Goal: Transaction & Acquisition: Purchase product/service

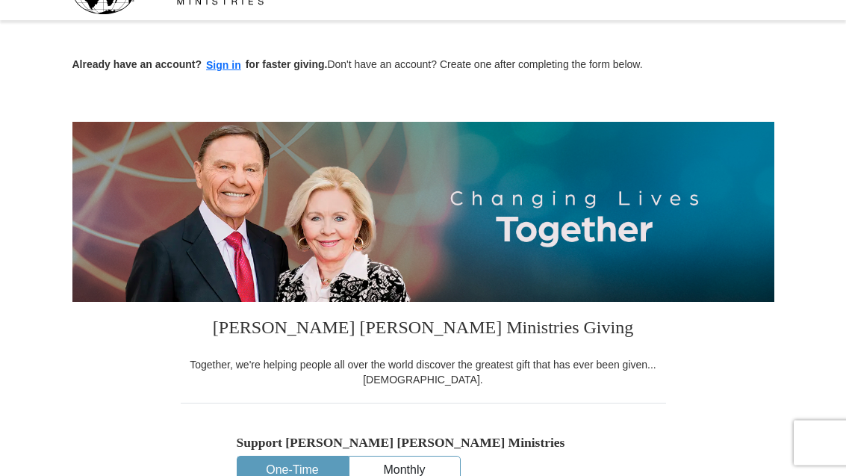
scroll to position [34, 0]
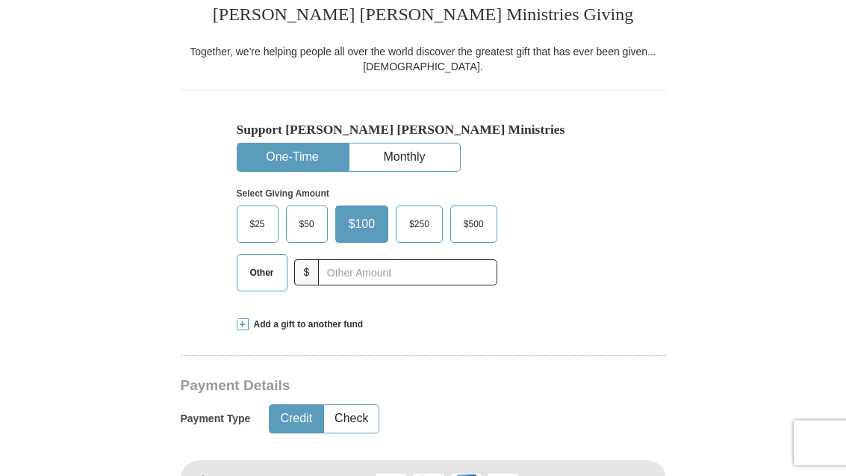
click at [303, 222] on span "$50" at bounding box center [307, 225] width 30 height 22
click at [0, 0] on input "$50" at bounding box center [0, 0] width 0 height 0
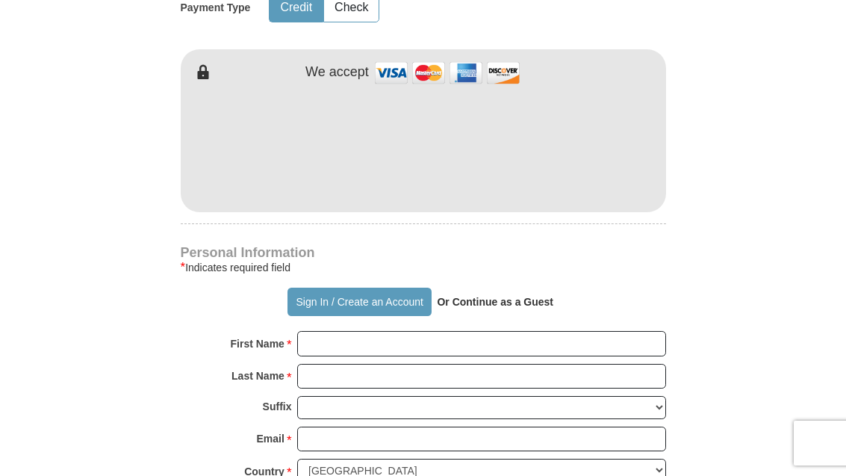
scroll to position [757, 0]
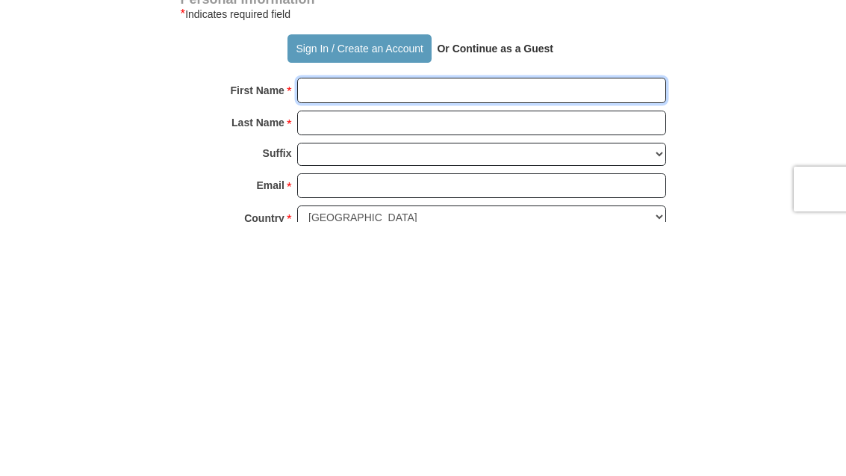
click at [379, 332] on input "First Name *" at bounding box center [481, 344] width 369 height 25
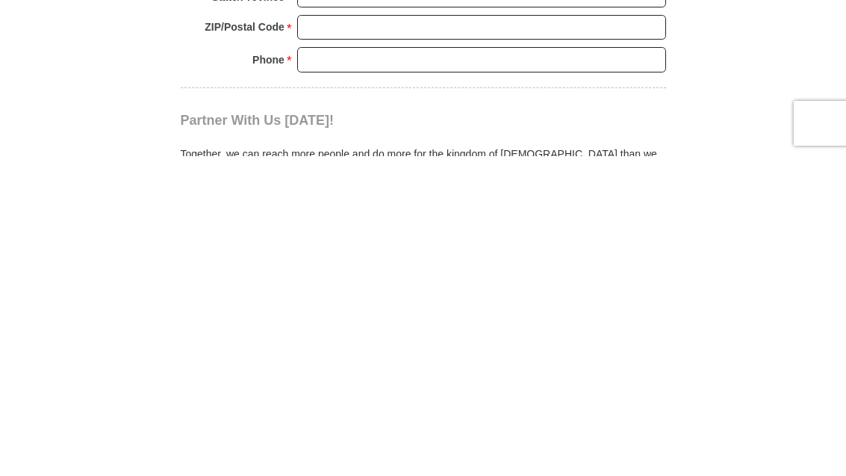
scroll to position [1041, 0]
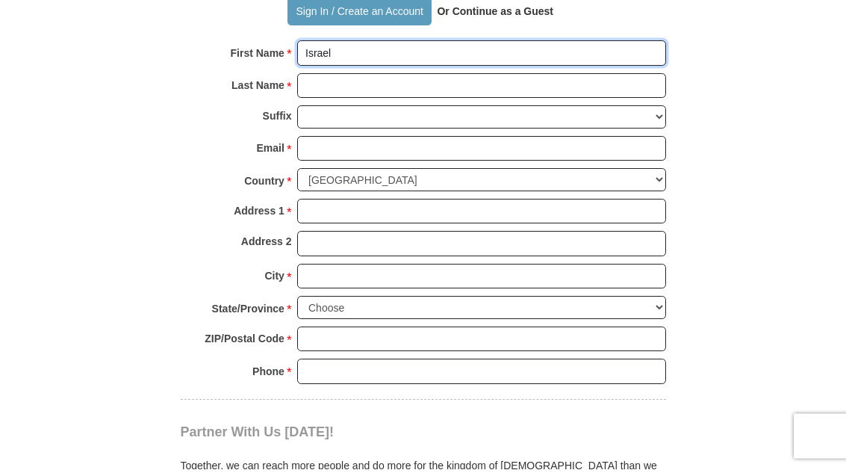
type input "Israel"
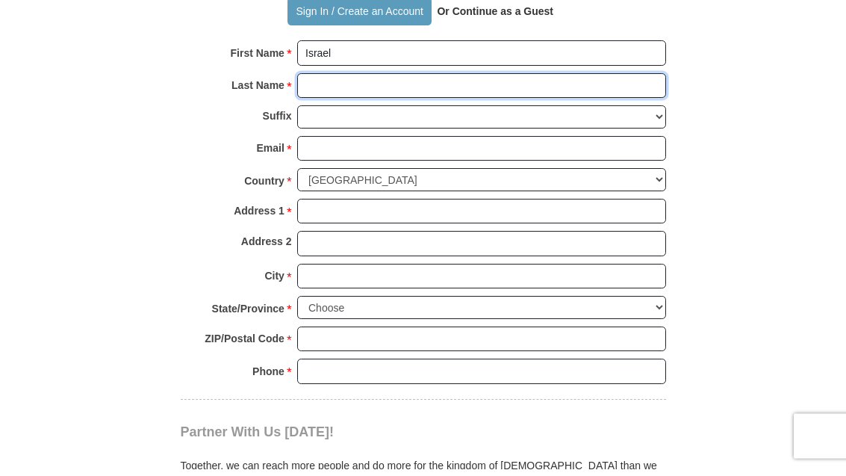
click at [337, 81] on input "Last Name *" at bounding box center [481, 93] width 369 height 25
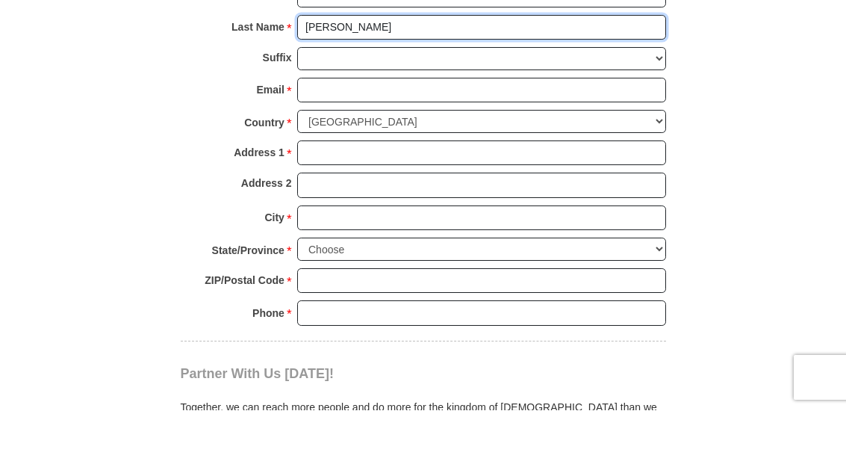
type input "[PERSON_NAME]"
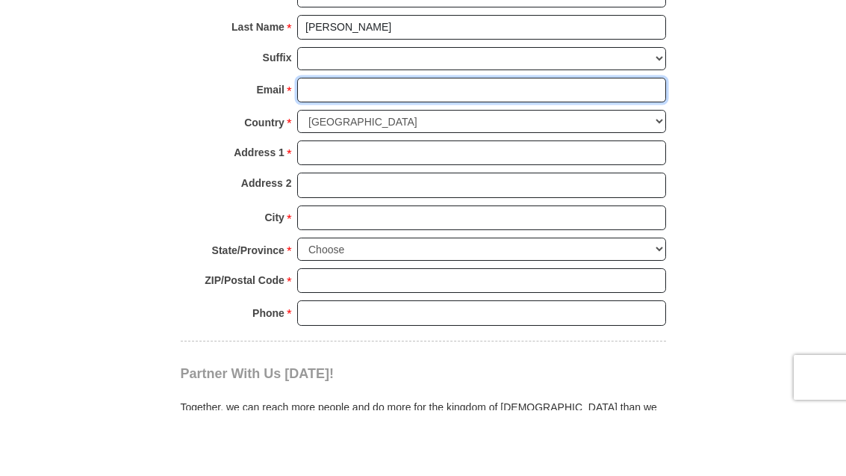
click at [371, 143] on input "Email *" at bounding box center [481, 155] width 369 height 25
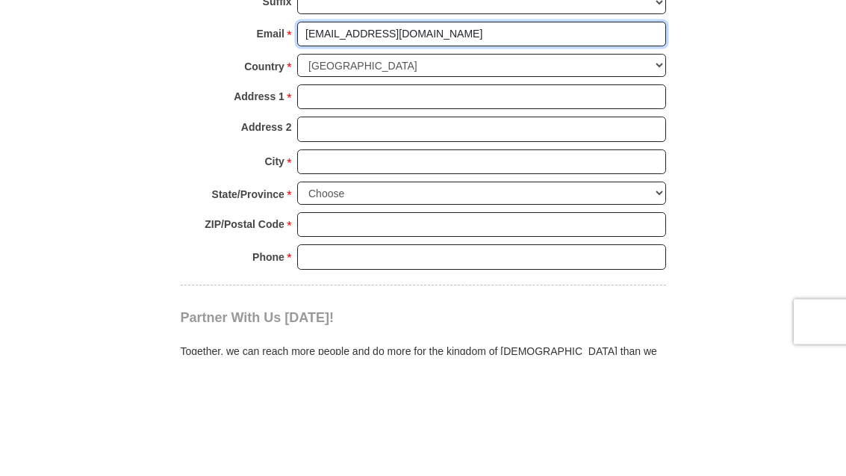
type input "[EMAIL_ADDRESS][DOMAIN_NAME]"
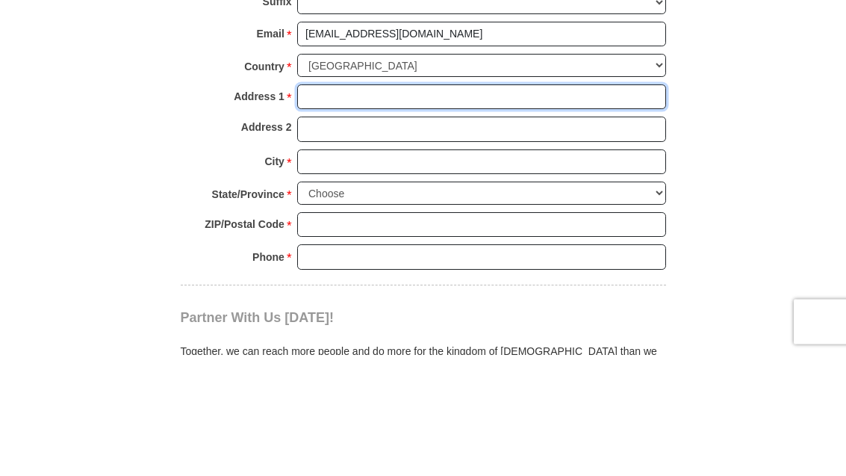
click at [439, 206] on input "Address 1 *" at bounding box center [481, 218] width 369 height 25
click at [328, 206] on input "4165old mill parkway" at bounding box center [481, 218] width 369 height 25
click at [332, 206] on input "4165old mill parkway" at bounding box center [481, 218] width 369 height 25
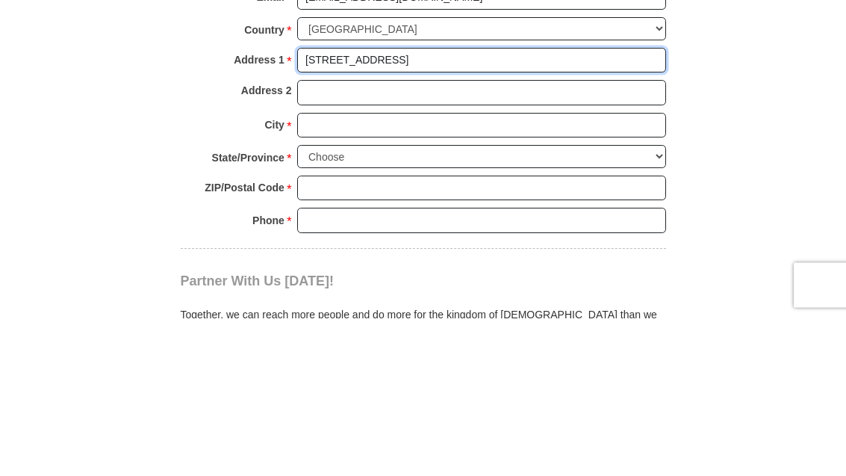
type input "[STREET_ADDRESS]"
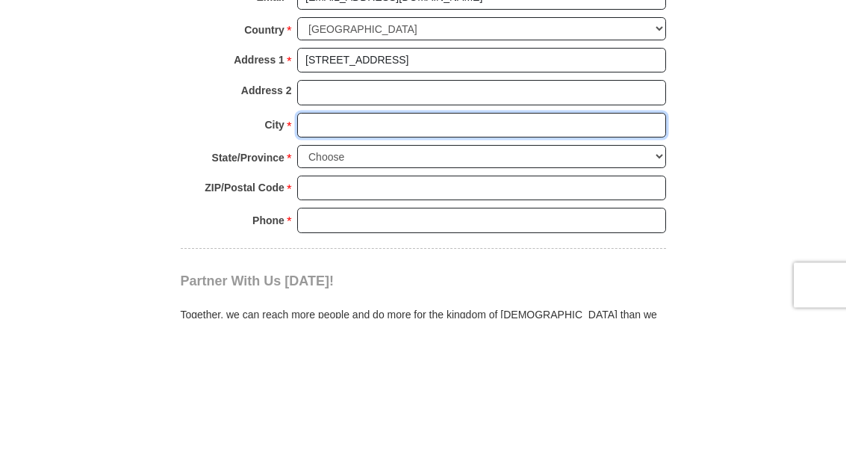
click at [364, 271] on input "City *" at bounding box center [481, 283] width 369 height 25
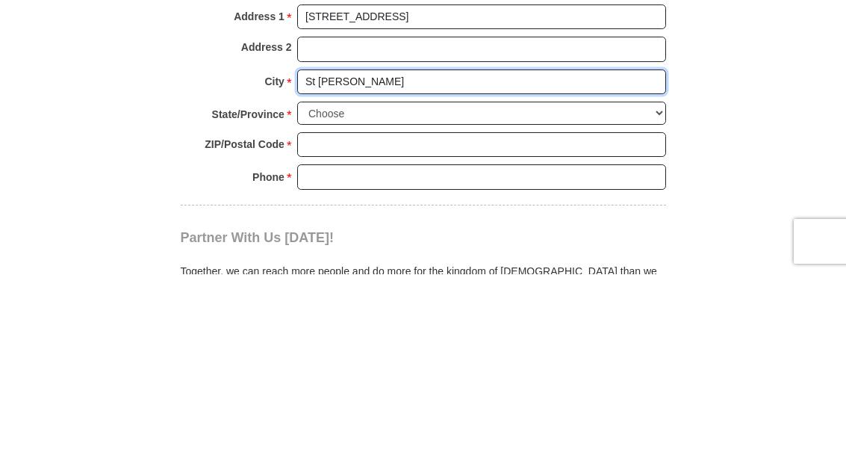
type input "St [PERSON_NAME]"
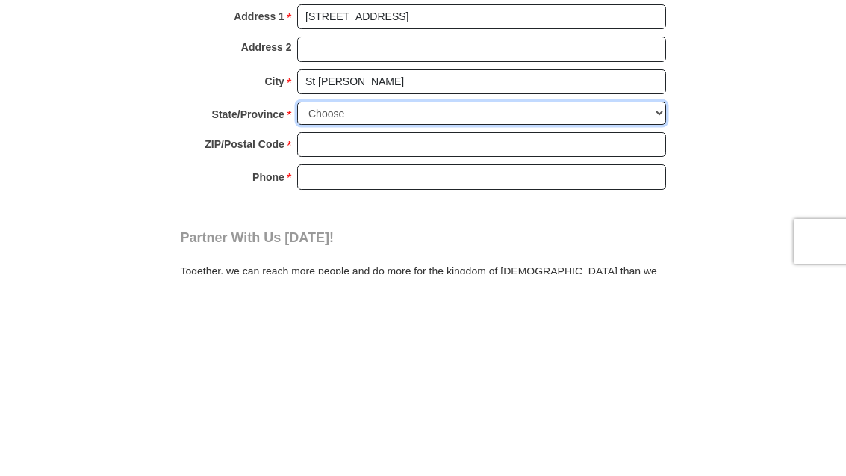
click at [382, 303] on select "Choose Alabama Alaska American Samoa Arizona Arkansas Armed Forces Americas Arm…" at bounding box center [481, 314] width 369 height 23
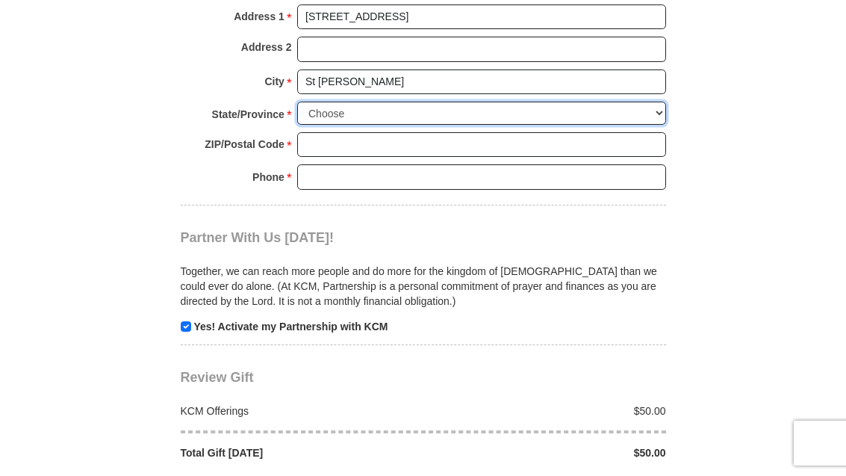
select select "MO"
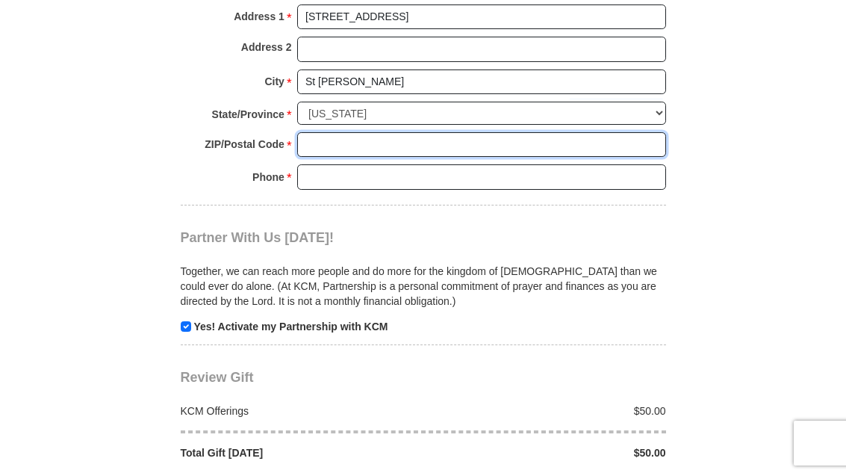
click at [410, 132] on input "ZIP/Postal Code *" at bounding box center [481, 144] width 369 height 25
type input "63376"
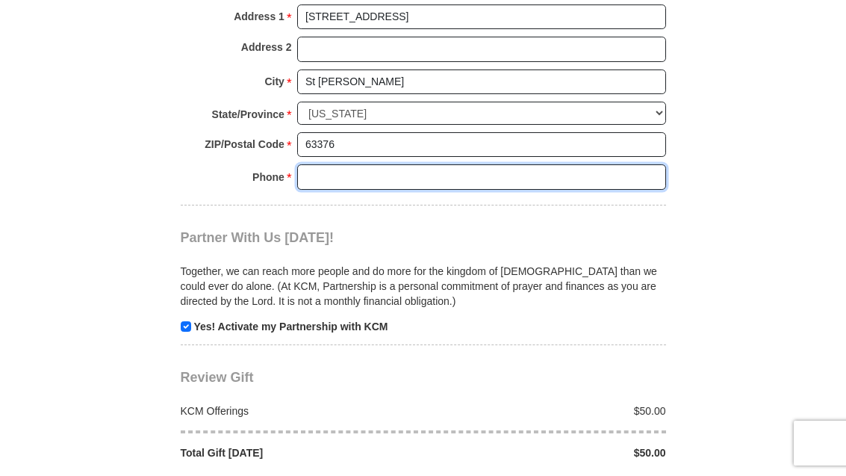
click at [387, 164] on input "Phone * *" at bounding box center [481, 176] width 369 height 25
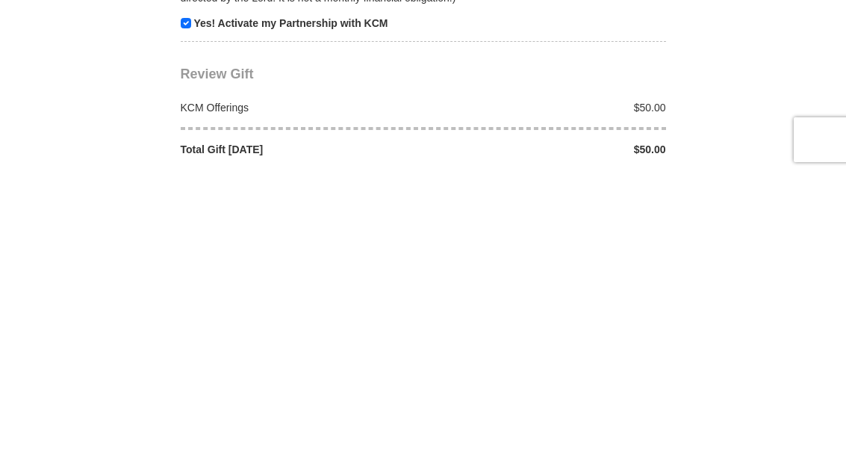
type input "6363548638"
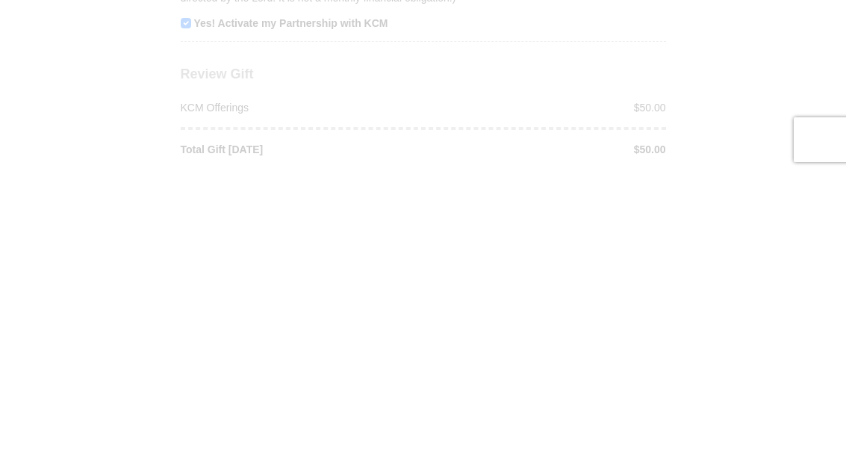
scroll to position [1546, 0]
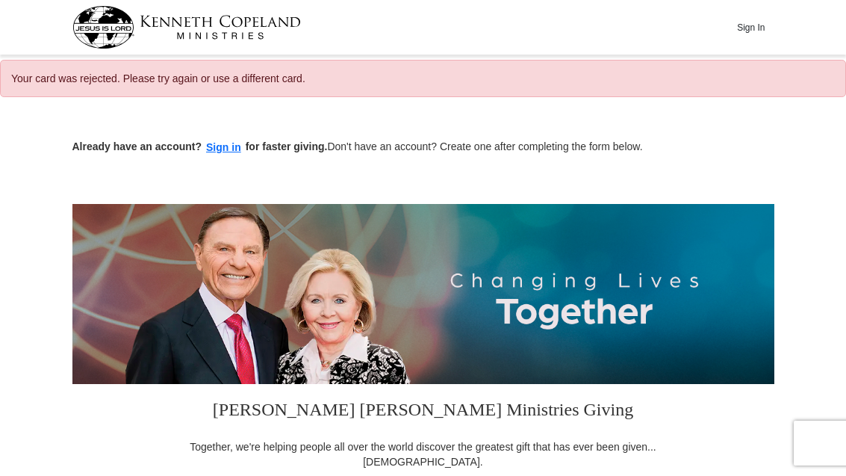
select select "MO"
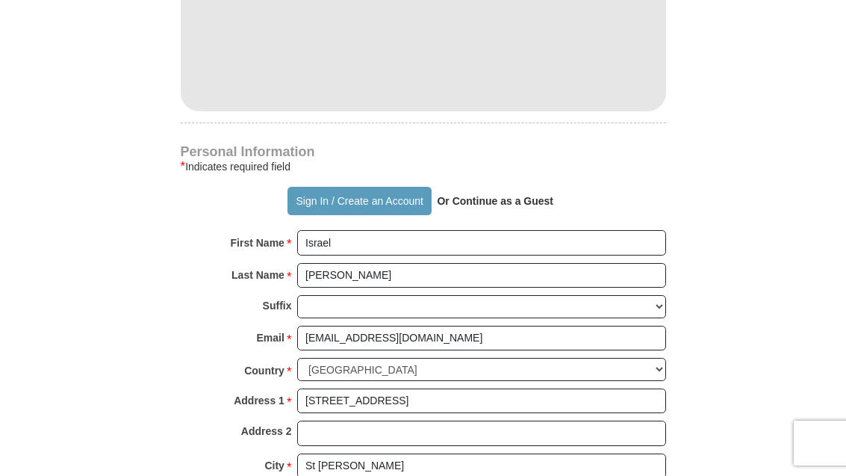
scroll to position [905, 0]
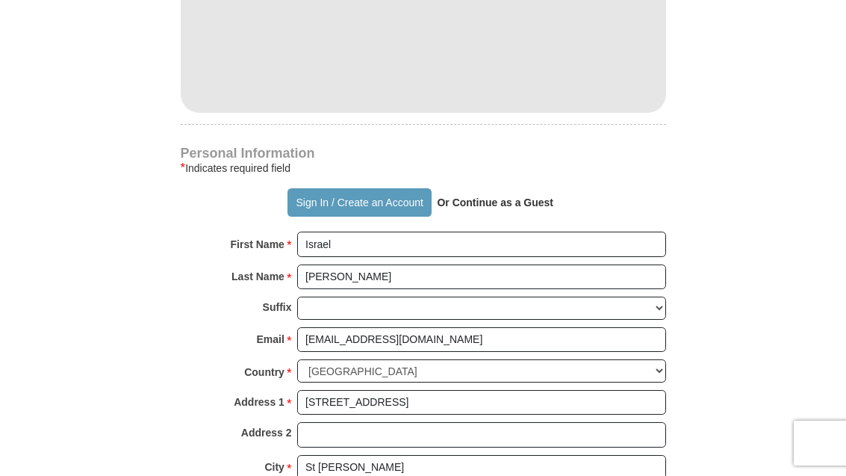
click at [494, 197] on strong "Or Continue as a Guest" at bounding box center [495, 202] width 117 height 12
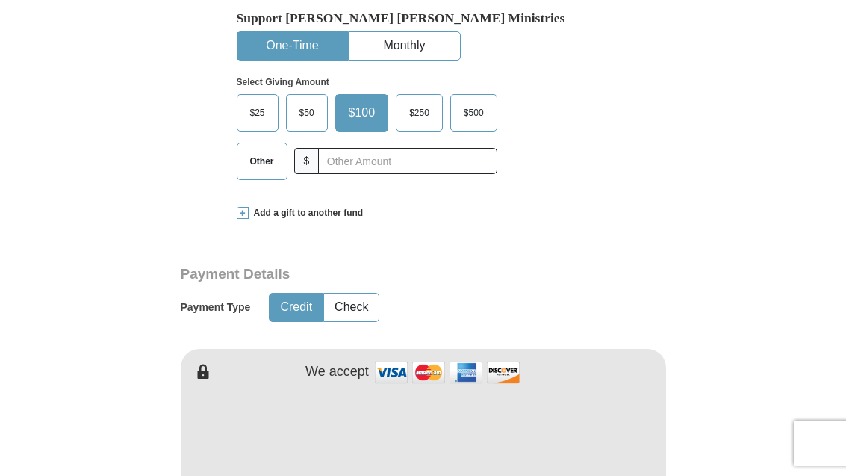
scroll to position [502, 0]
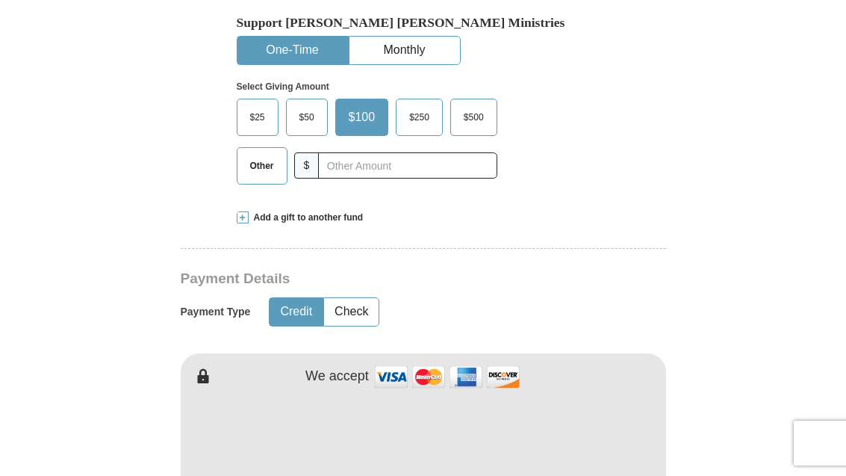
click at [304, 115] on span "$50" at bounding box center [307, 117] width 30 height 22
click at [0, 0] on input "$50" at bounding box center [0, 0] width 0 height 0
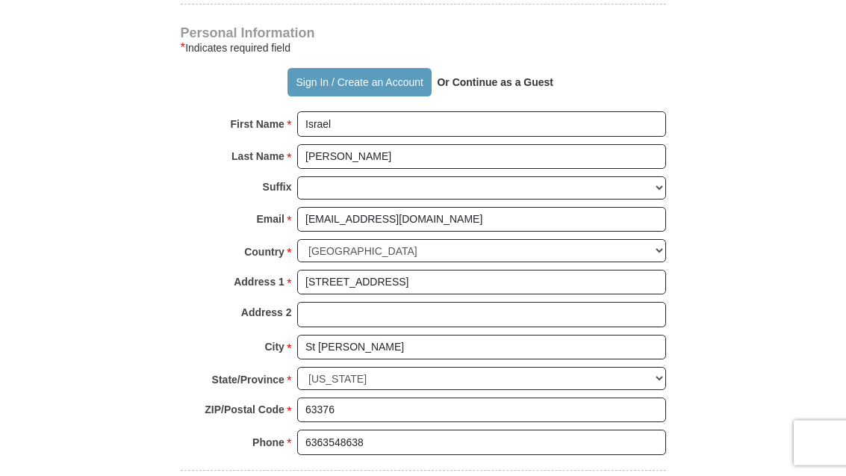
scroll to position [1030, 0]
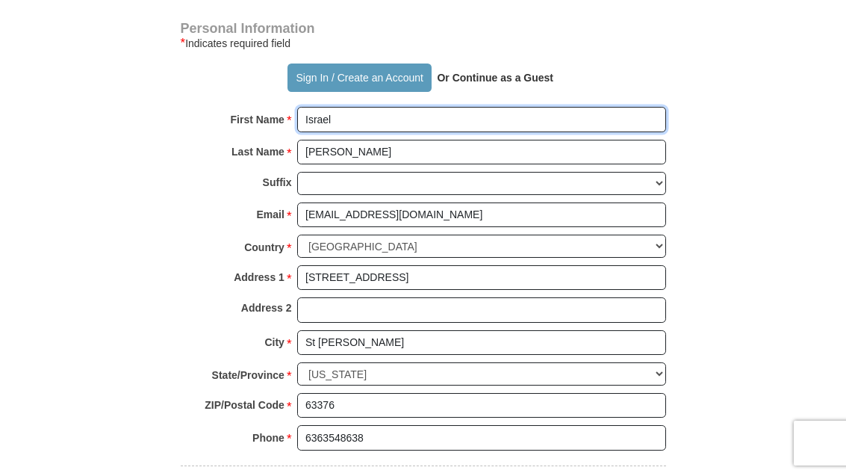
click at [369, 118] on input "Israel" at bounding box center [481, 119] width 369 height 25
type input "[PERSON_NAME]"
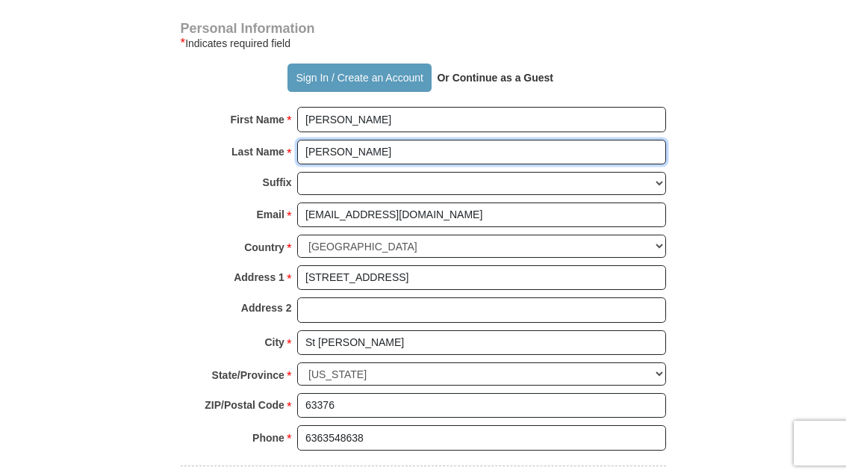
click at [394, 152] on input "[PERSON_NAME]" at bounding box center [481, 152] width 369 height 25
type input "[PERSON_NAME]"
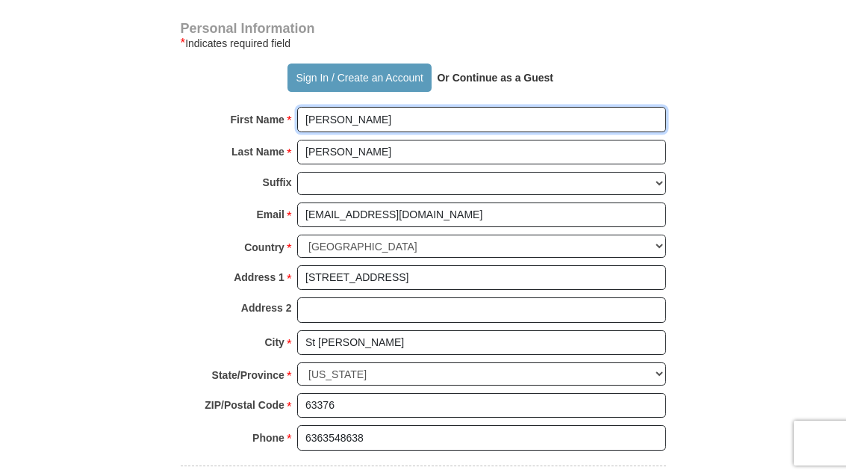
click at [382, 114] on input "[PERSON_NAME]" at bounding box center [481, 119] width 369 height 25
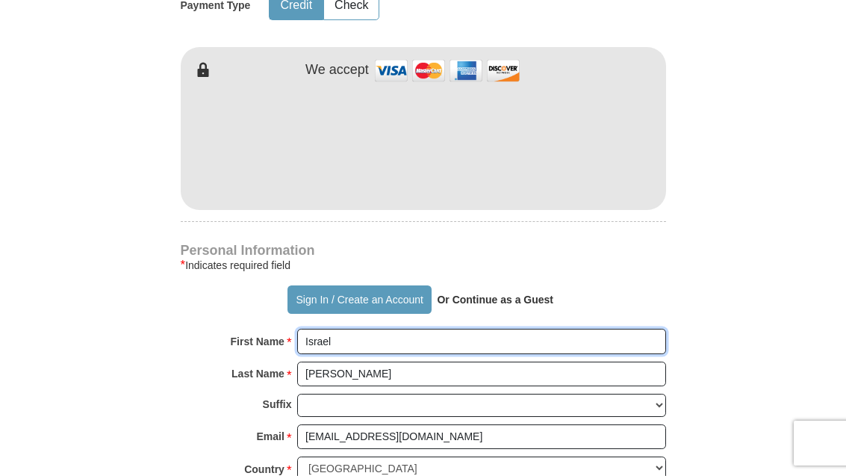
scroll to position [808, 0]
type input "Israel"
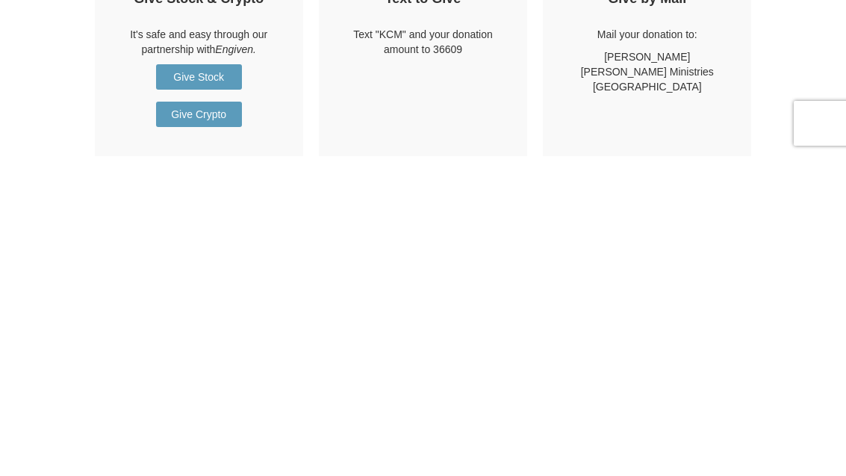
scroll to position [1537, 0]
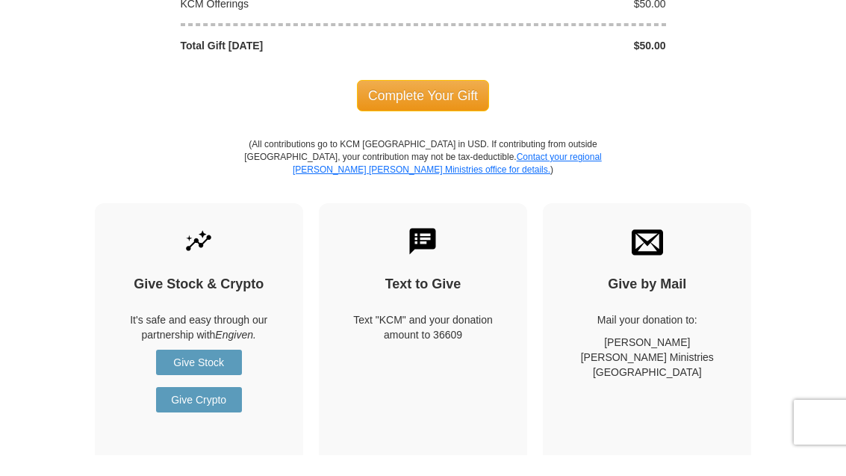
click at [457, 101] on span "Complete Your Gift" at bounding box center [423, 116] width 132 height 31
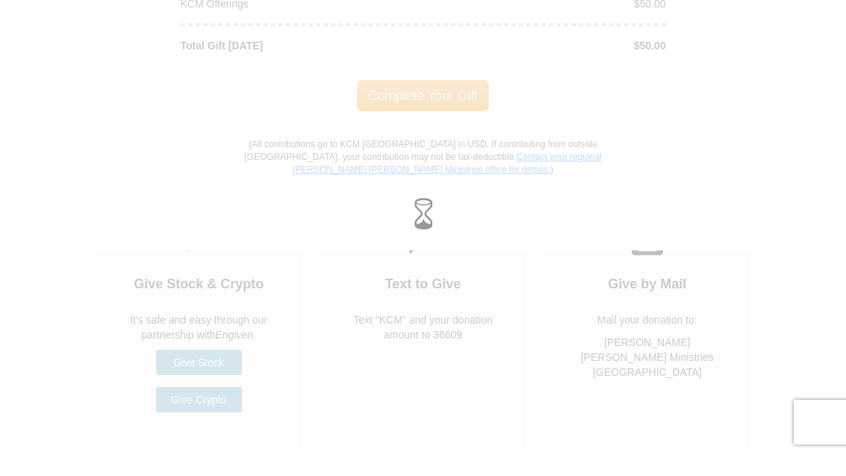
scroll to position [1559, 0]
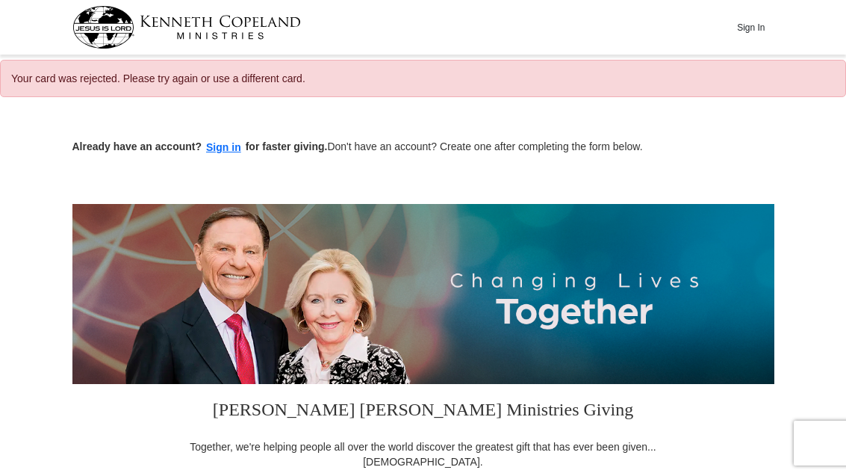
select select "MO"
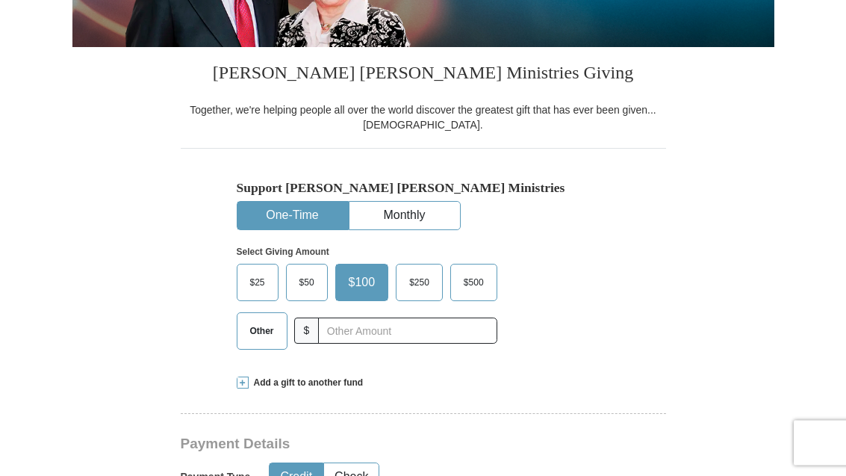
click at [316, 273] on span "$50" at bounding box center [307, 283] width 30 height 22
click at [0, 0] on input "$50" at bounding box center [0, 0] width 0 height 0
